Goal: Task Accomplishment & Management: Use online tool/utility

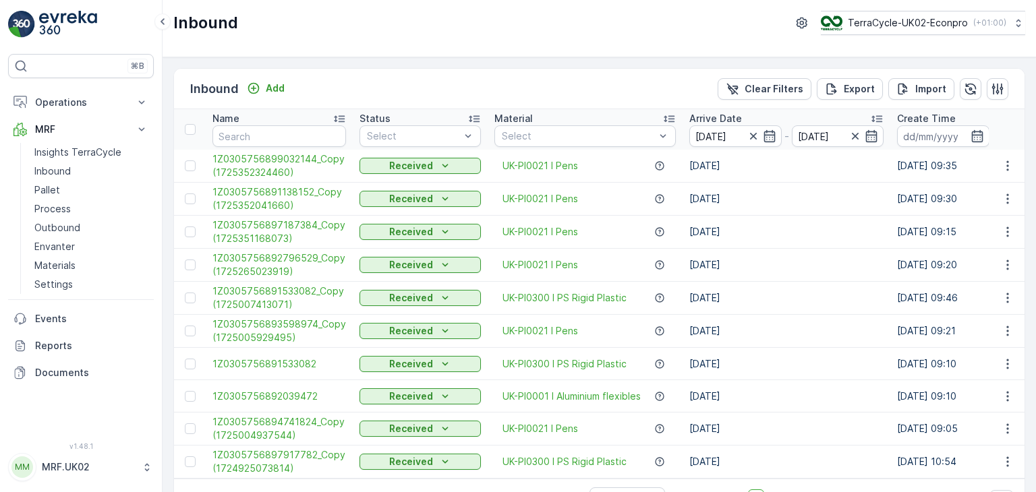
scroll to position [37, 0]
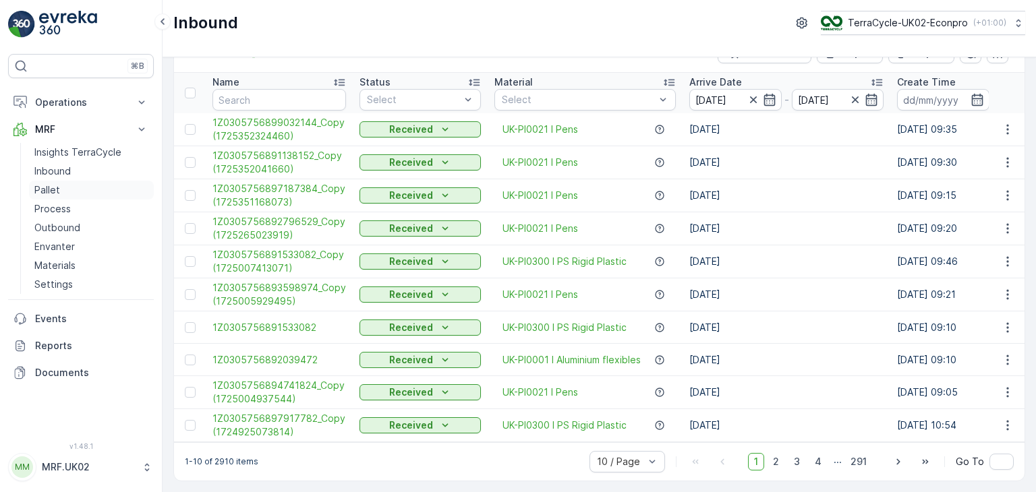
click at [68, 195] on link "Pallet" at bounding box center [91, 190] width 125 height 19
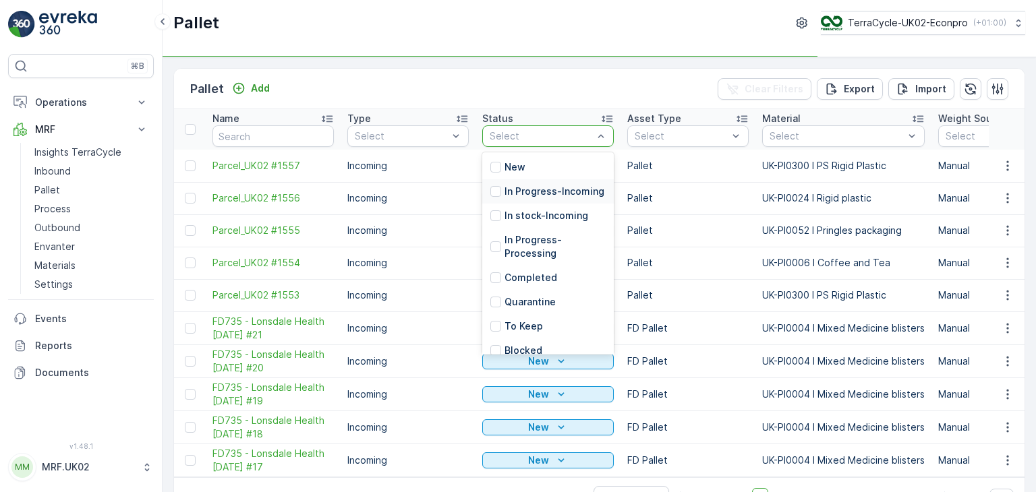
click at [572, 196] on p "In Progress-Incoming" at bounding box center [554, 191] width 100 height 13
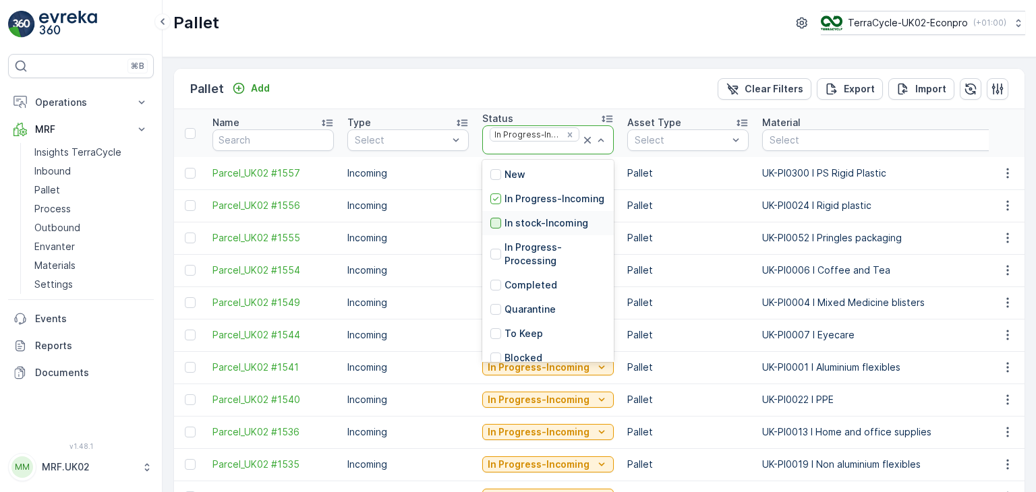
click at [495, 229] on div at bounding box center [495, 223] width 11 height 11
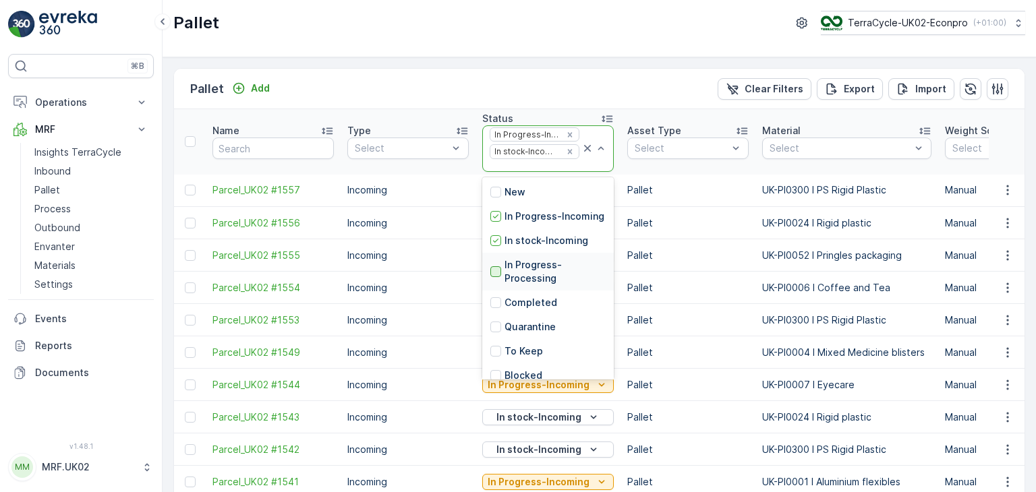
click at [497, 277] on div at bounding box center [495, 271] width 11 height 11
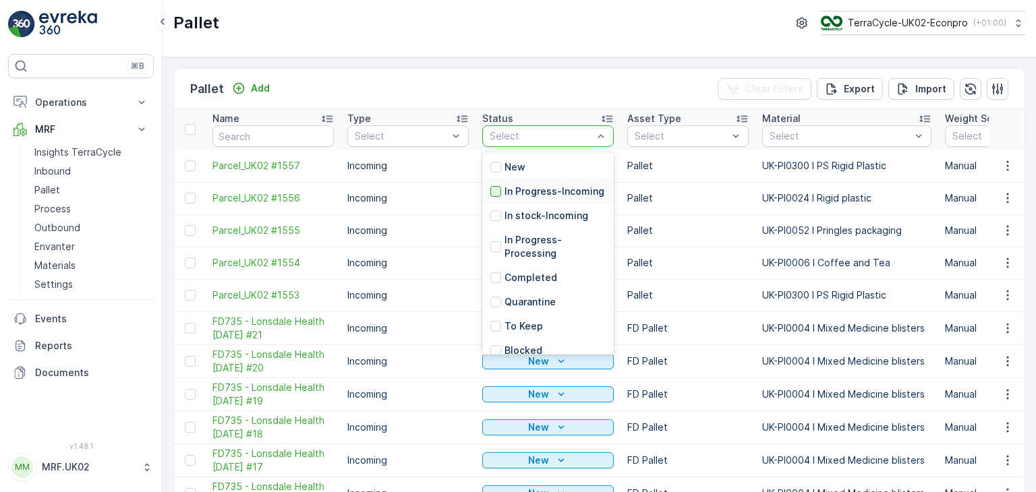
click at [496, 197] on div at bounding box center [495, 191] width 11 height 11
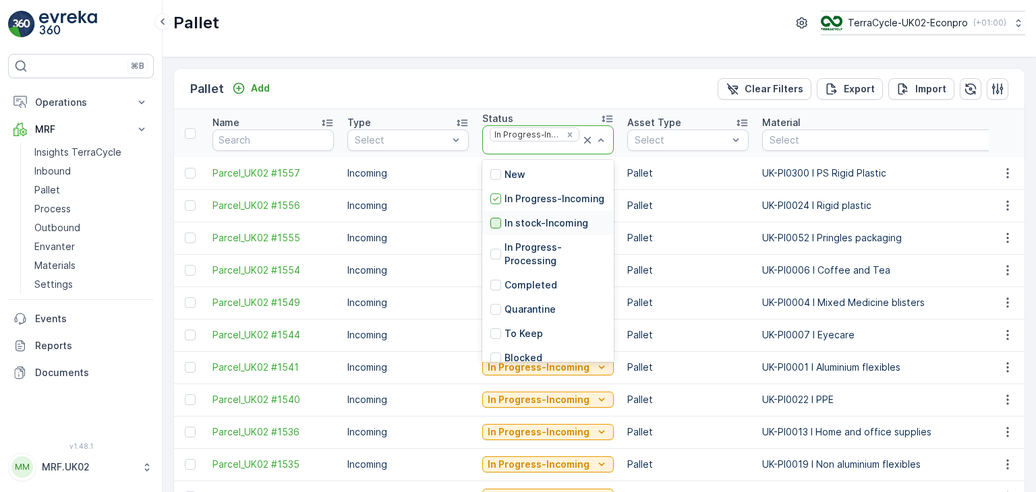
click at [496, 229] on div at bounding box center [495, 223] width 11 height 11
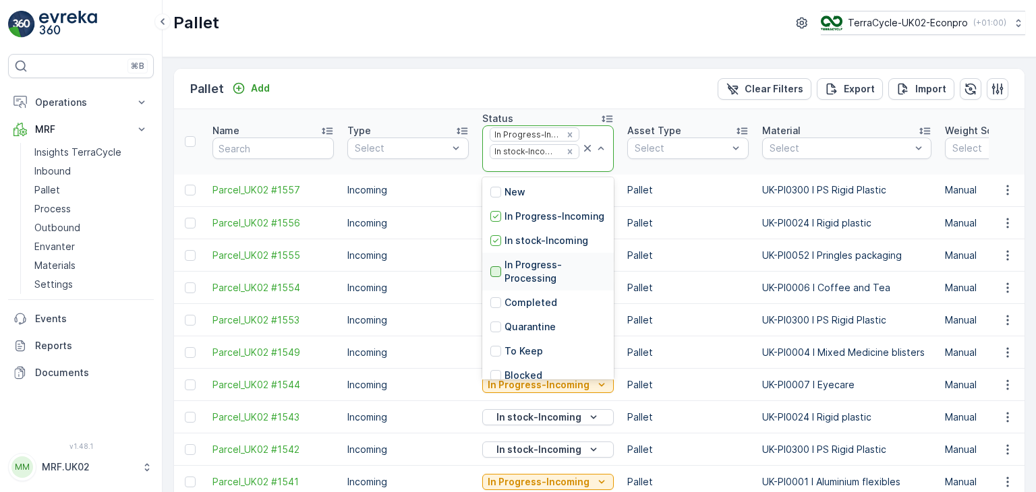
click at [496, 277] on div at bounding box center [495, 271] width 11 height 11
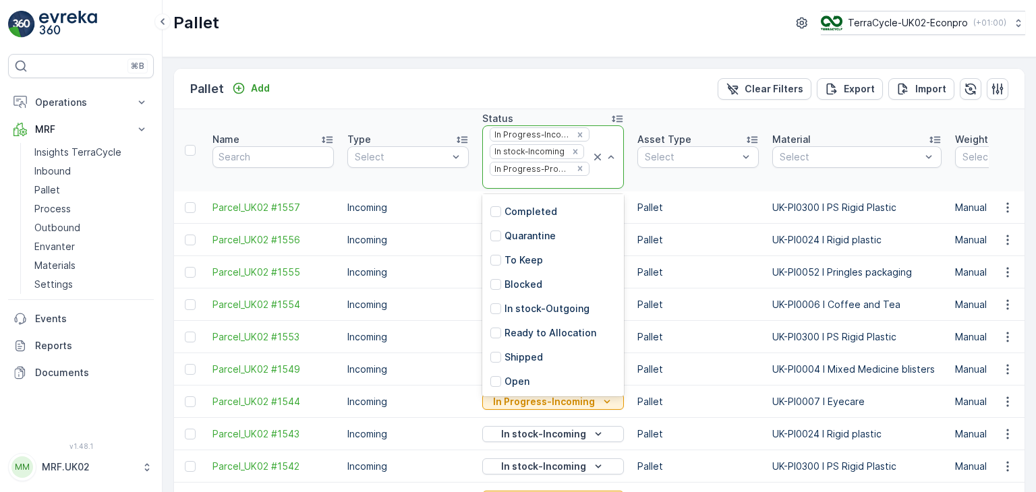
scroll to position [108, 0]
click at [497, 306] on div at bounding box center [495, 308] width 11 height 11
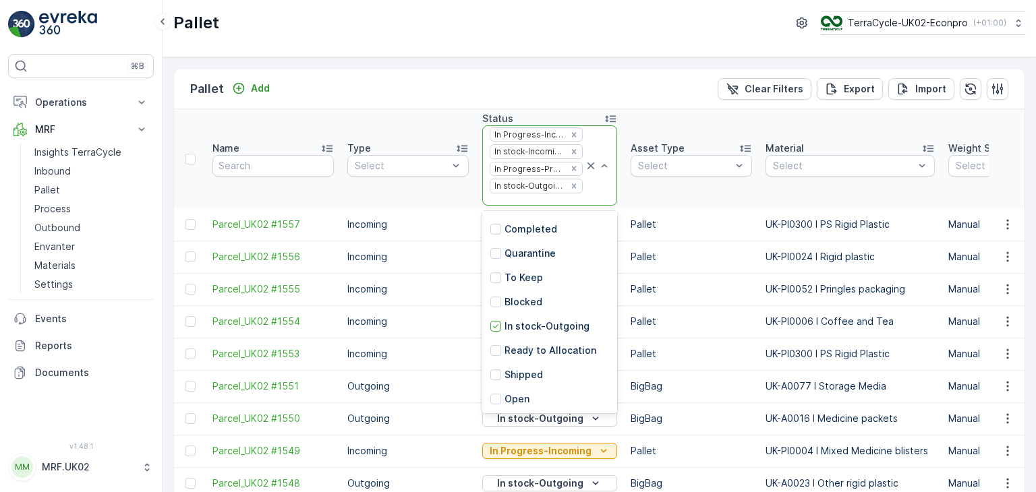
scroll to position [121, 0]
click at [495, 345] on div at bounding box center [495, 350] width 11 height 11
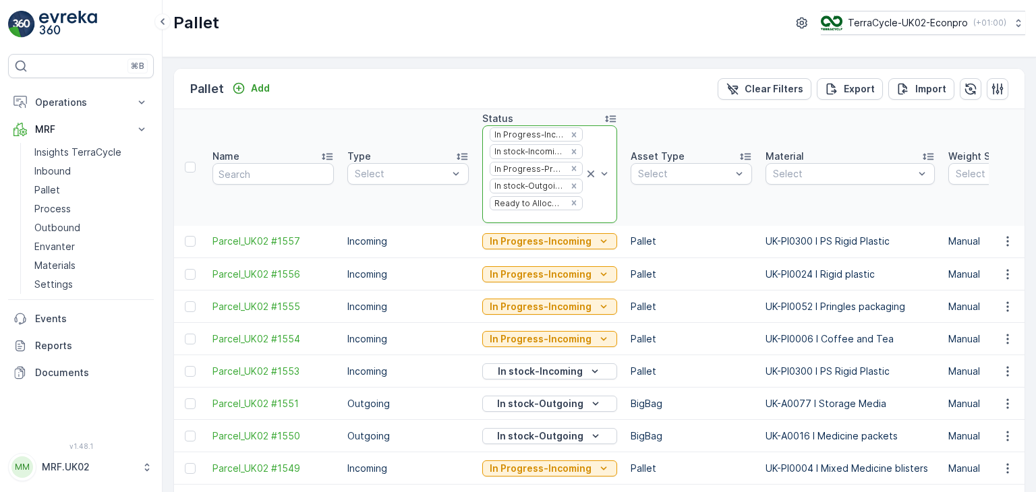
click at [587, 174] on icon at bounding box center [590, 174] width 7 height 7
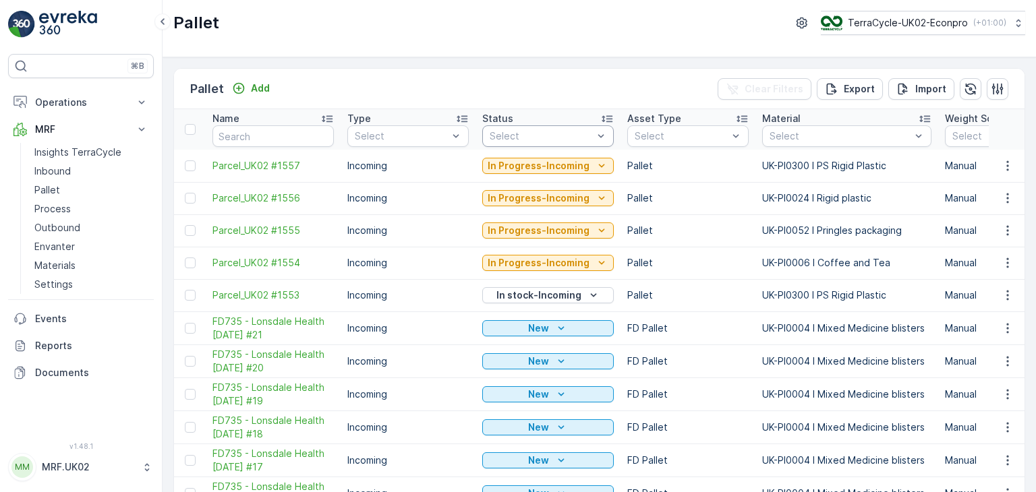
click at [600, 127] on div at bounding box center [600, 136] width 13 height 20
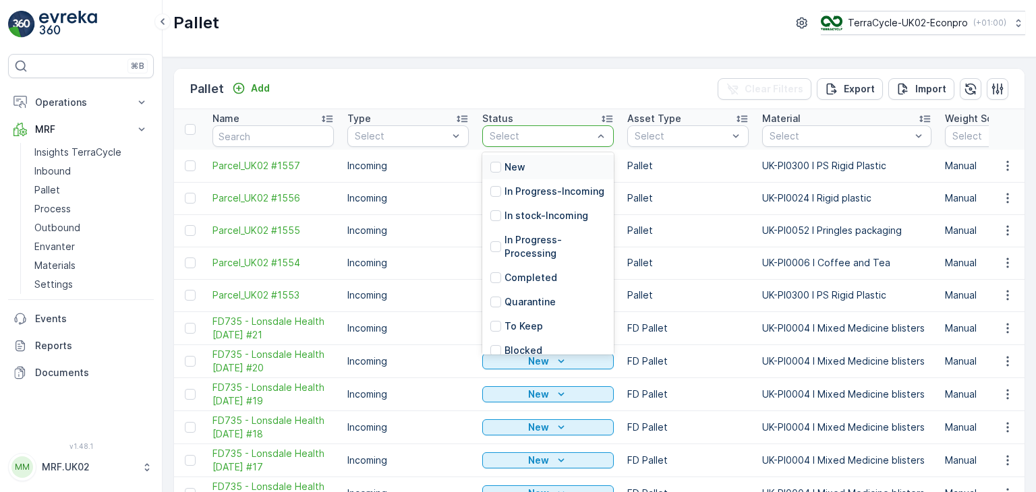
click at [542, 171] on div "New" at bounding box center [548, 167] width 132 height 24
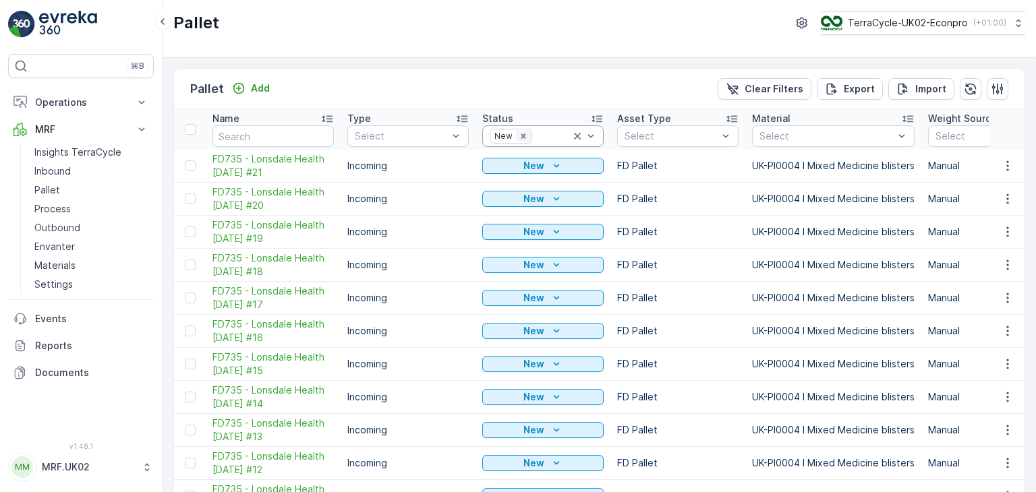
click at [522, 134] on icon "Remove New" at bounding box center [523, 136] width 5 height 5
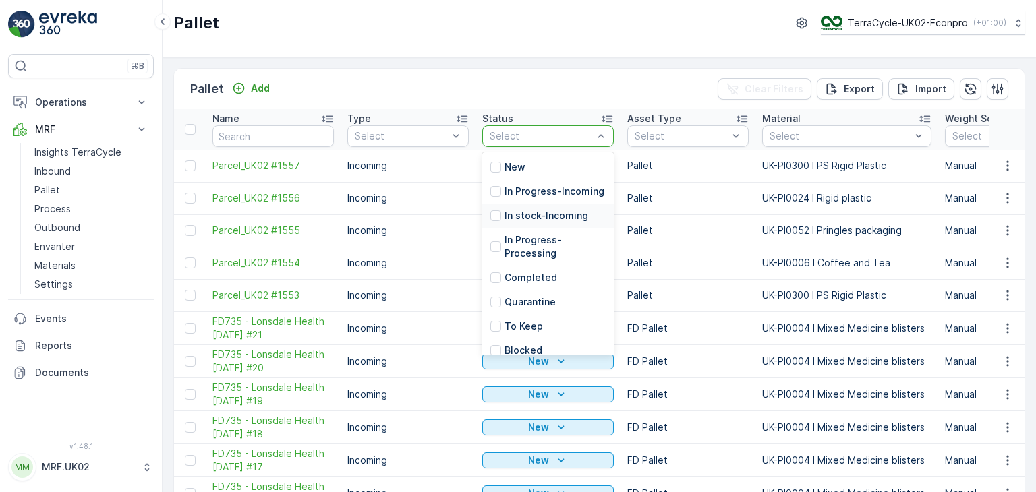
click at [546, 223] on p "In stock-Incoming" at bounding box center [546, 215] width 84 height 13
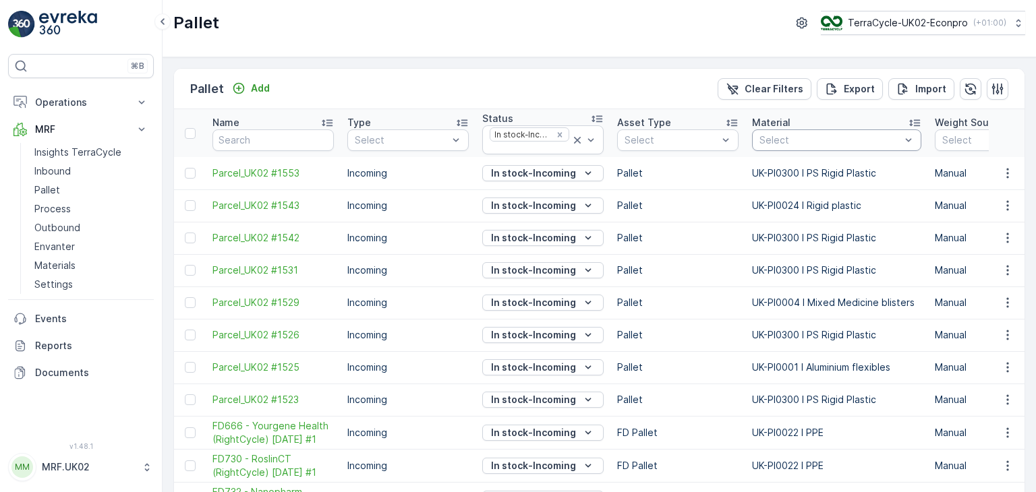
click at [906, 131] on div at bounding box center [908, 140] width 13 height 20
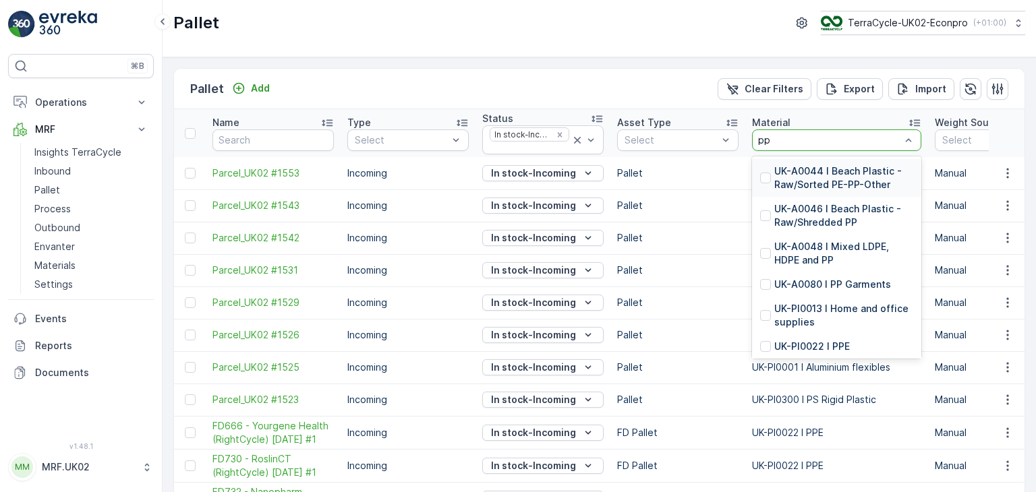
type input "ppe"
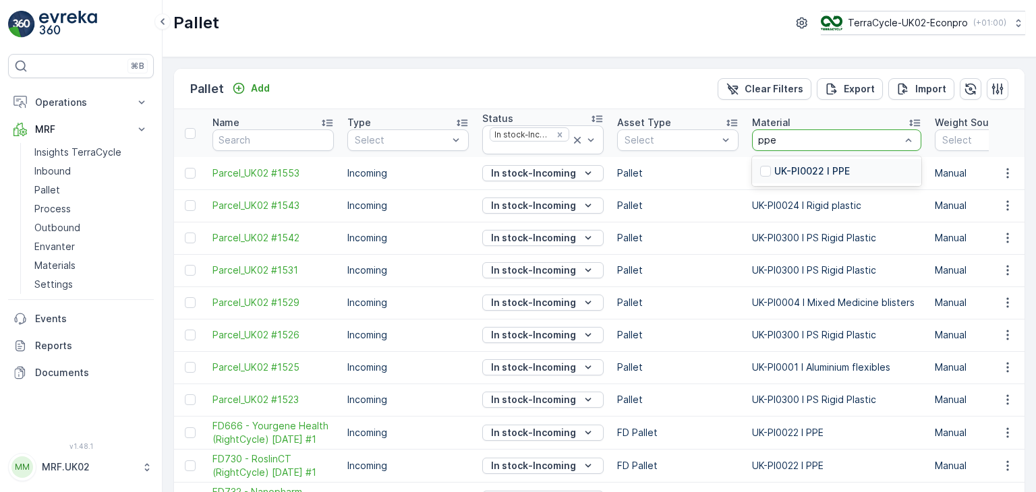
click at [836, 169] on p "UK-PI0022 I PPE" at bounding box center [812, 171] width 76 height 13
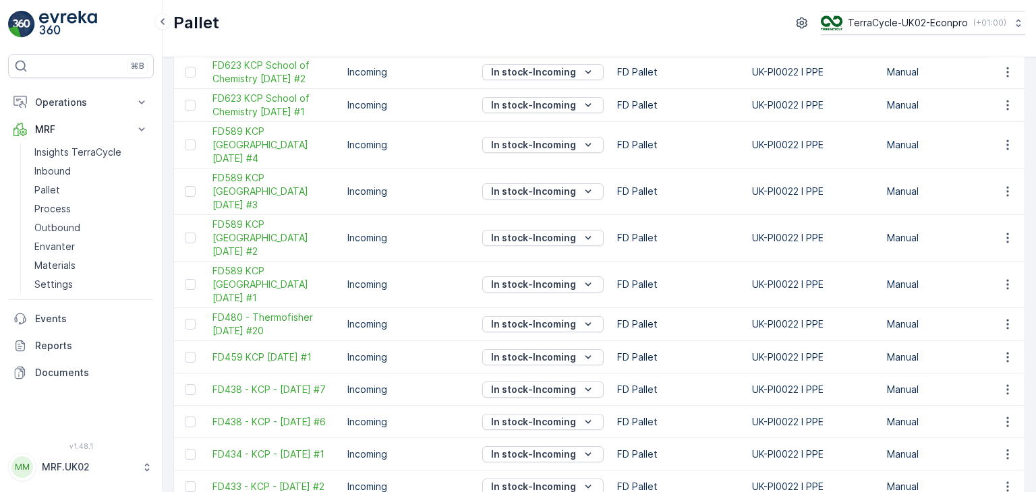
scroll to position [1390, 0]
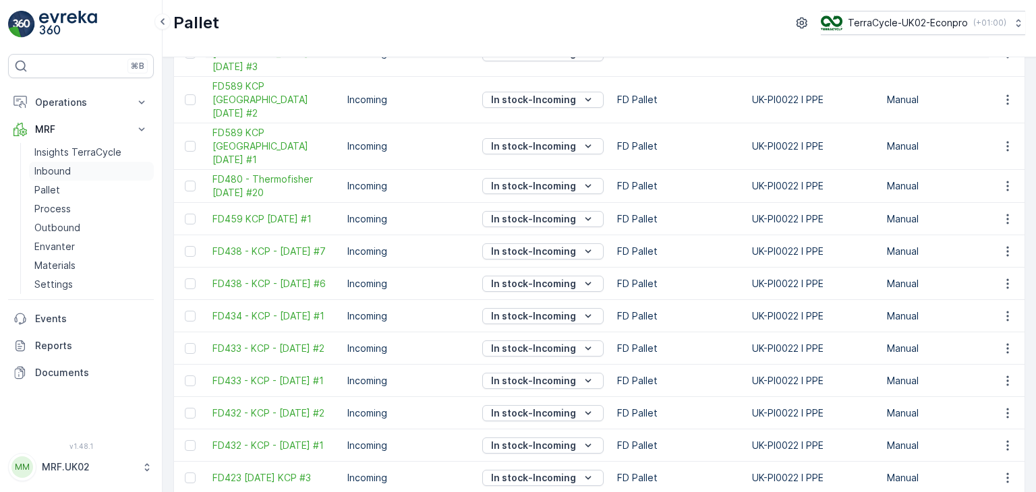
click at [70, 173] on p "Inbound" at bounding box center [52, 171] width 36 height 13
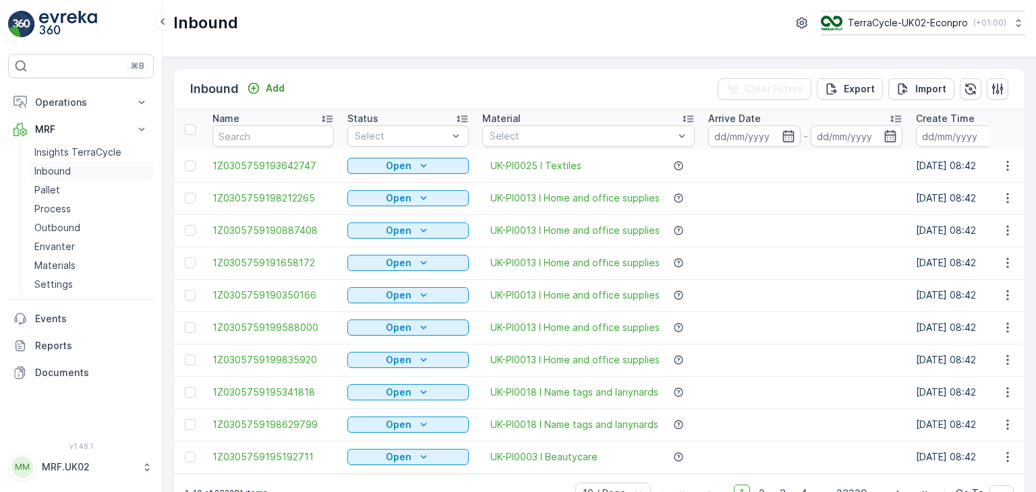
click at [70, 173] on p "Inbound" at bounding box center [52, 171] width 36 height 13
click at [789, 137] on icon "button" at bounding box center [787, 136] width 11 height 12
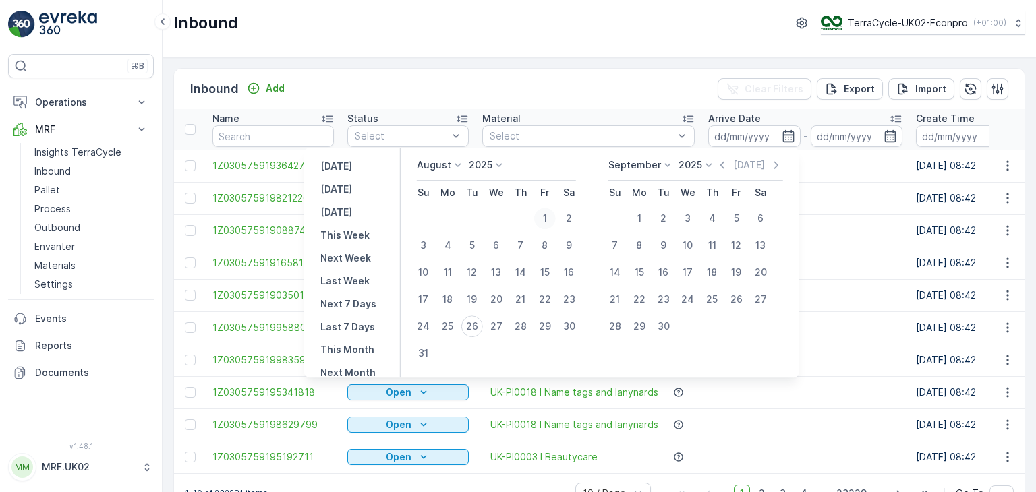
click at [554, 216] on div "1" at bounding box center [545, 219] width 22 height 22
type input "[DATE]"
click at [554, 216] on div "1" at bounding box center [545, 219] width 22 height 22
type input "[DATE]"
click at [483, 323] on div "26" at bounding box center [472, 327] width 22 height 22
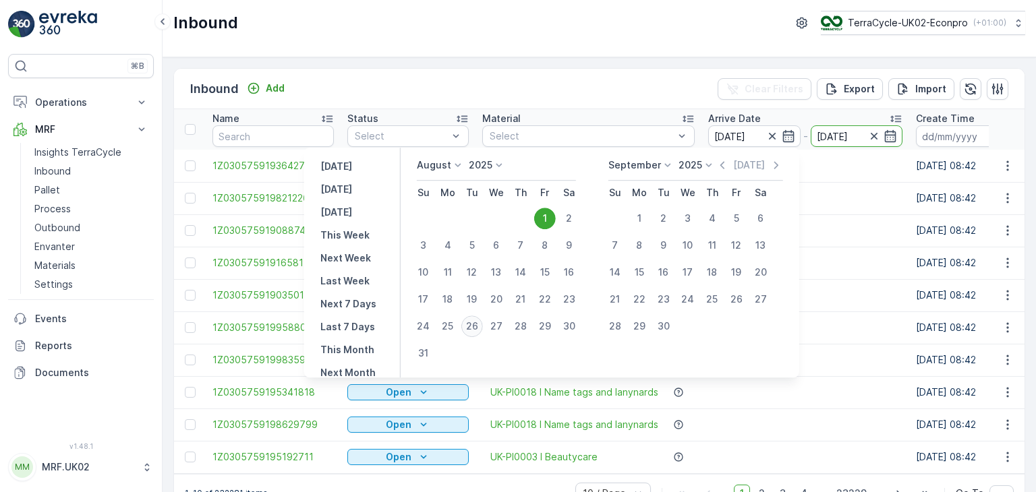
type input "[DATE]"
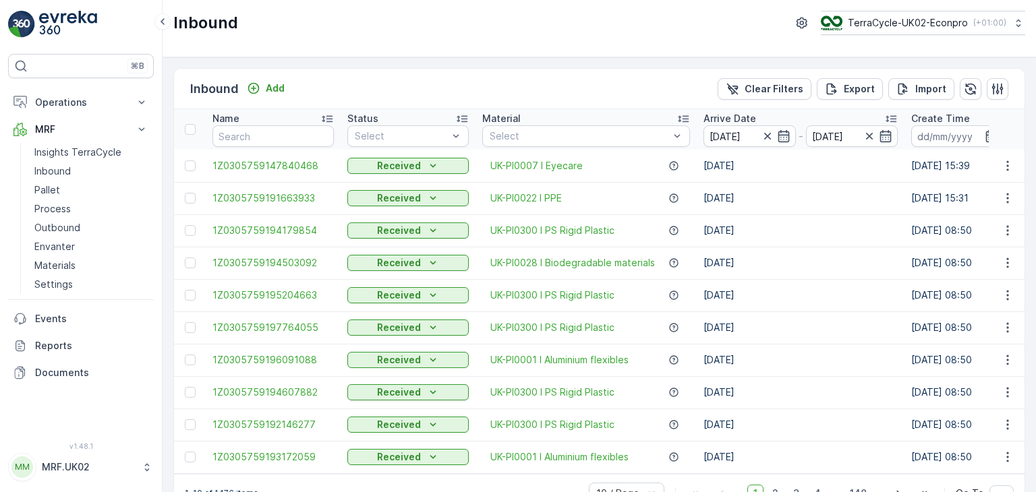
scroll to position [37, 0]
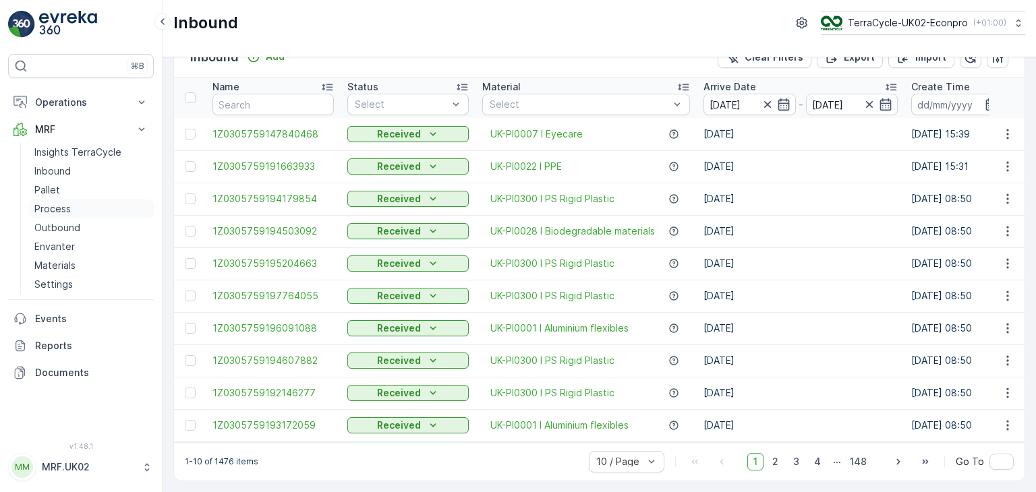
click at [51, 206] on p "Process" at bounding box center [52, 208] width 36 height 13
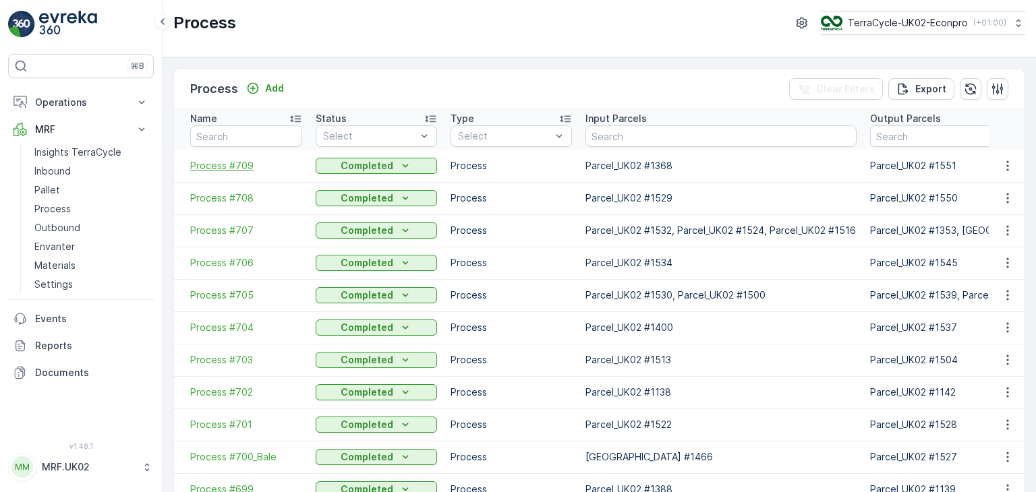
click at [227, 166] on span "Process #709" at bounding box center [246, 165] width 112 height 13
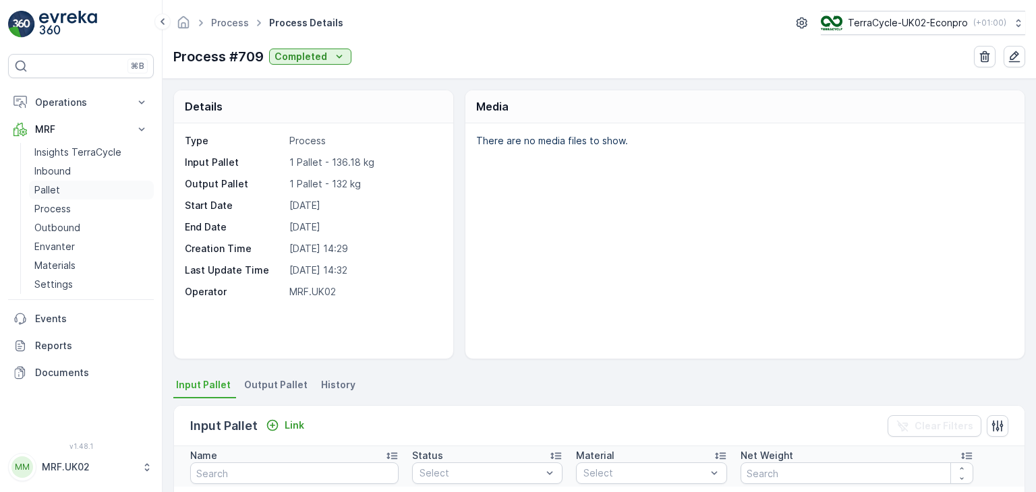
click at [51, 190] on p "Pallet" at bounding box center [47, 189] width 26 height 13
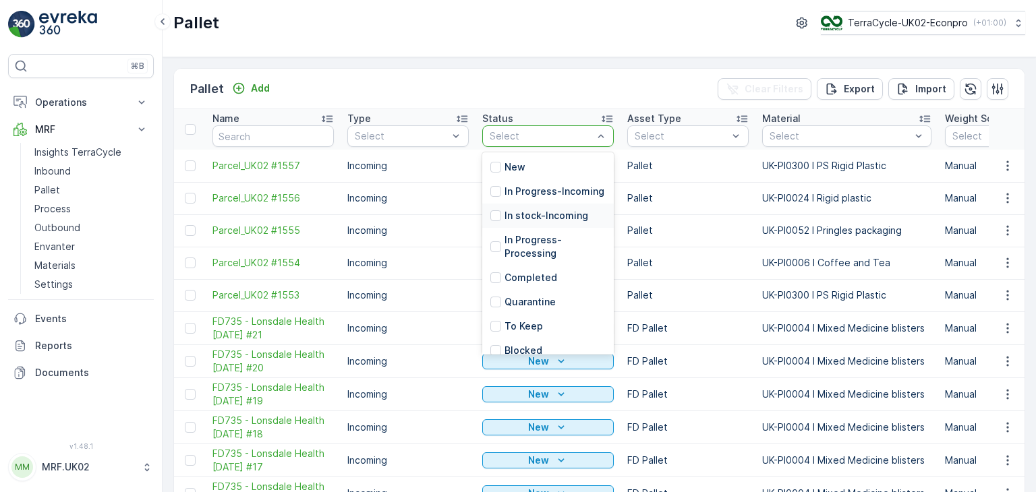
click at [542, 223] on p "In stock-Incoming" at bounding box center [546, 215] width 84 height 13
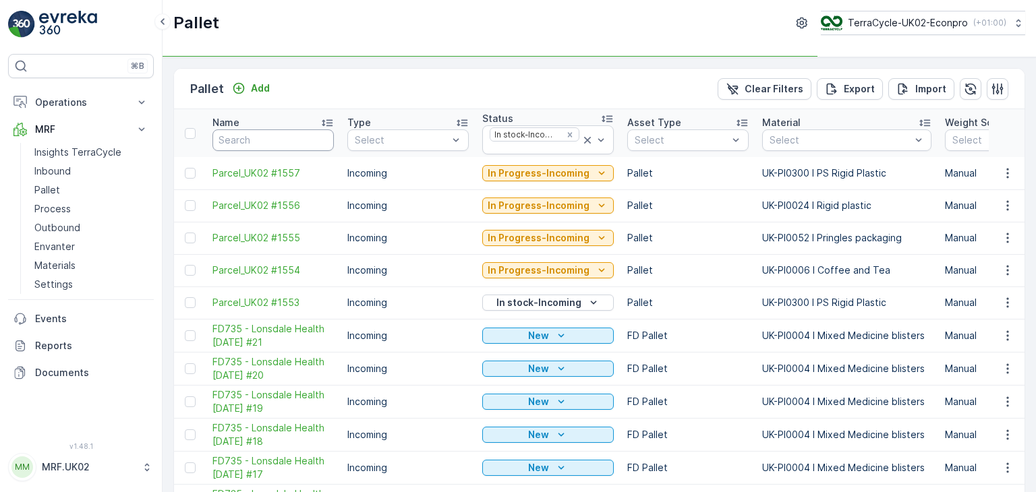
click at [264, 138] on input "text" at bounding box center [272, 140] width 121 height 22
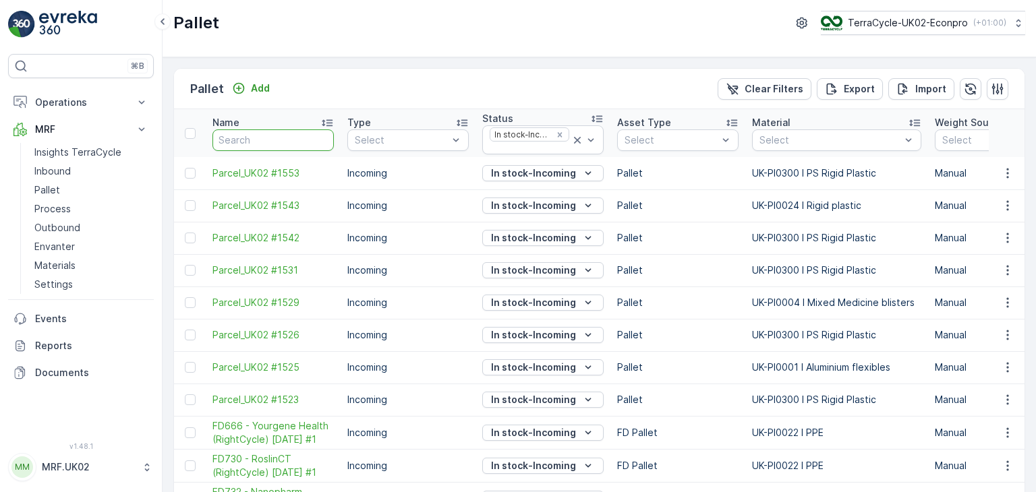
click at [264, 138] on input "text" at bounding box center [272, 140] width 121 height 22
type input "parcel"
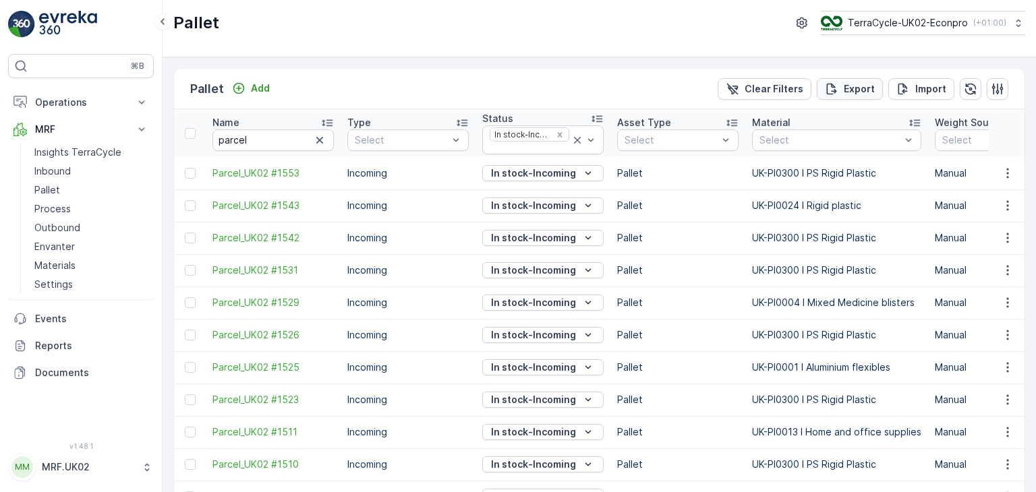
click at [853, 88] on p "Export" at bounding box center [859, 88] width 31 height 13
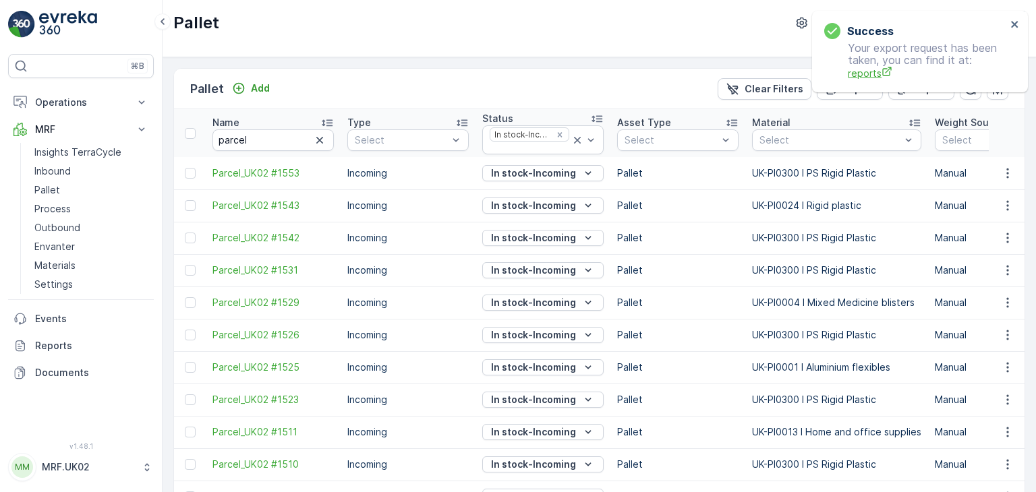
click at [861, 76] on span "reports" at bounding box center [927, 73] width 158 height 14
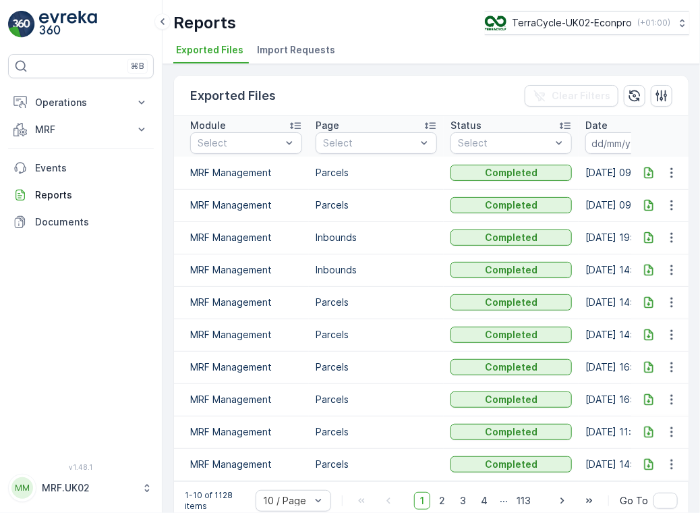
click at [651, 171] on icon at bounding box center [648, 172] width 13 height 13
